Goal: Check status: Check status

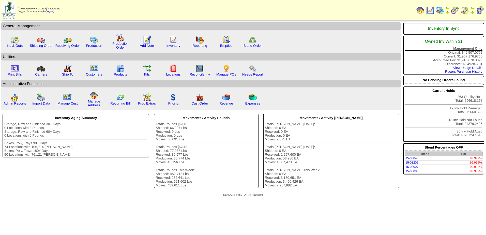
click at [438, 9] on img at bounding box center [440, 10] width 8 height 8
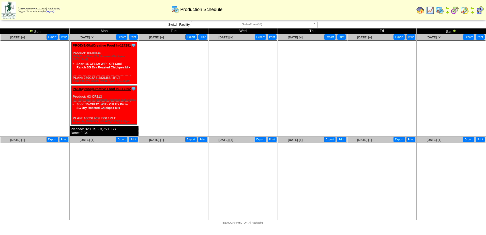
click at [31, 28] on td "Sun" at bounding box center [34, 31] width 69 height 6
click at [30, 32] on img at bounding box center [31, 31] width 4 height 4
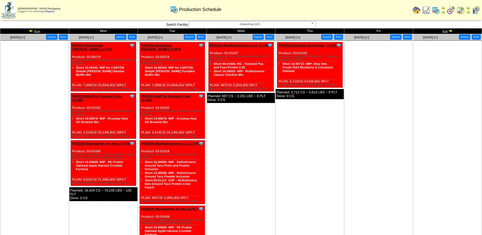
click at [269, 23] on span "GlutenFree (GF)" at bounding box center [250, 24] width 118 height 6
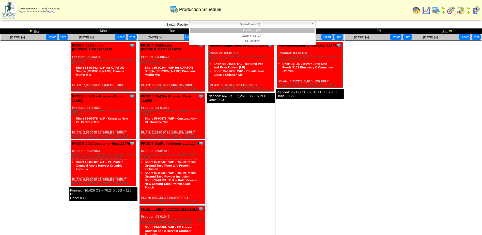
click at [259, 33] on li "FreeFrom (FF)" at bounding box center [252, 30] width 125 height 5
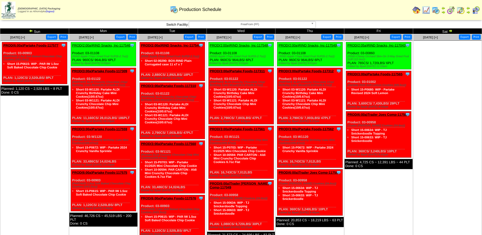
click at [33, 31] on link at bounding box center [31, 32] width 5 height 4
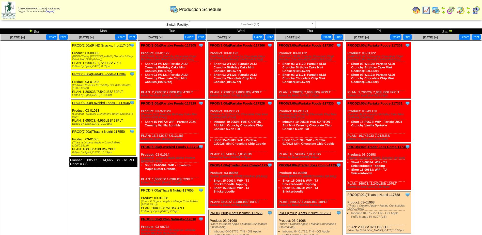
click at [30, 29] on img at bounding box center [31, 31] width 4 height 4
